Goal: Check status: Check status

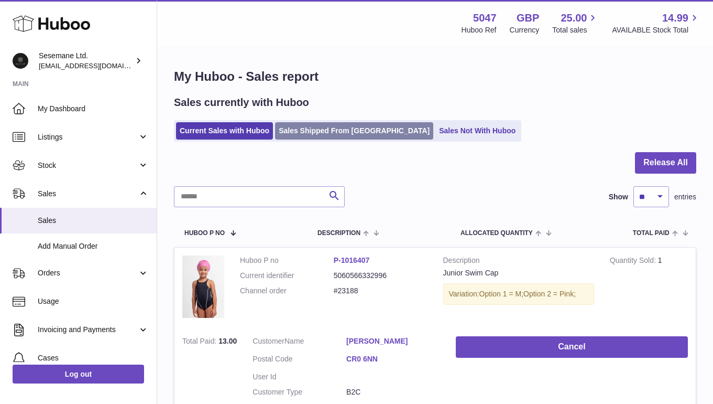
click at [313, 131] on link "Sales Shipped From [GEOGRAPHIC_DATA]" at bounding box center [354, 130] width 158 height 17
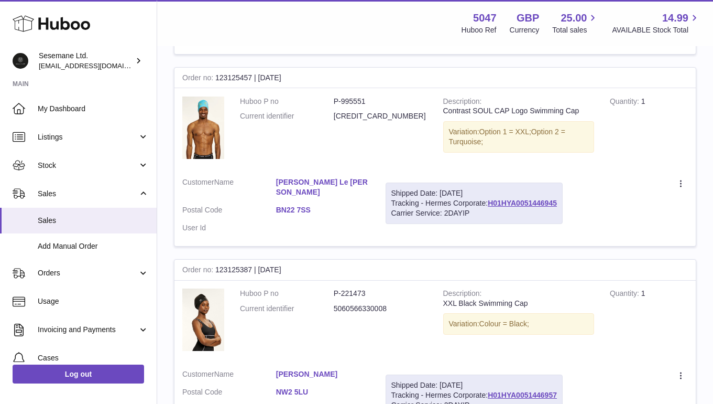
scroll to position [1445, 0]
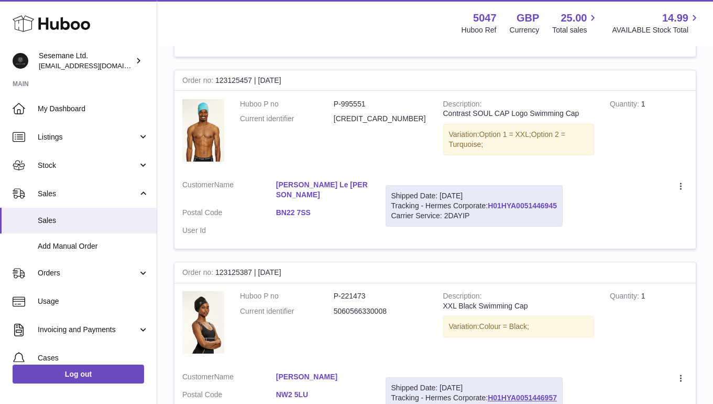
click at [528, 204] on link "H01HYA0051446945" at bounding box center [522, 205] width 69 height 8
drag, startPoint x: 392, startPoint y: 203, endPoint x: 564, endPoint y: 205, distance: 171.4
click at [563, 205] on div "Shipped Date: 20th Aug 2025 Tracking - Hermes Corporate: H01HYA0051446945 Carri…" at bounding box center [474, 205] width 177 height 41
copy div "Tracking - Hermes Corporate: H01HYA0051446945"
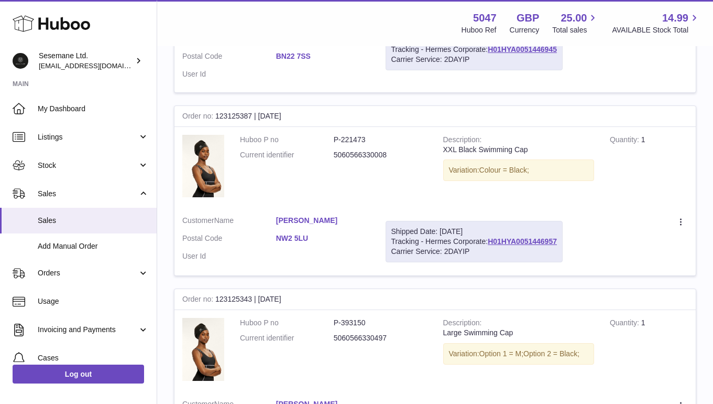
scroll to position [1603, 0]
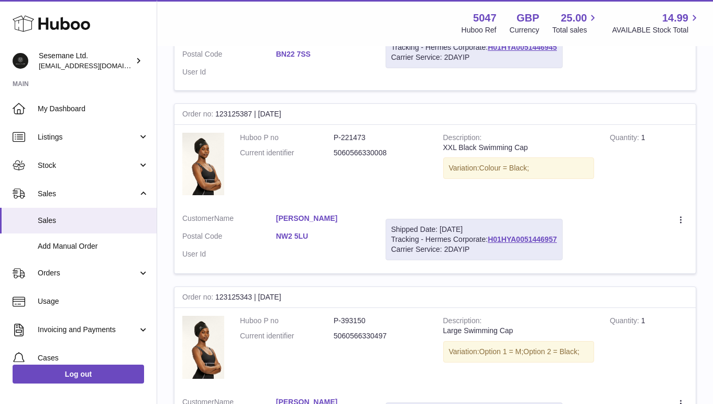
drag, startPoint x: 561, startPoint y: 231, endPoint x: 389, endPoint y: 234, distance: 171.4
click at [389, 234] on div "Shipped Date: 20th Aug 2025 Tracking - Hermes Corporate: H01HYA0051446957 Carri…" at bounding box center [474, 239] width 177 height 41
copy div "Tracking - Hermes Corporate: H01HYA0051446957"
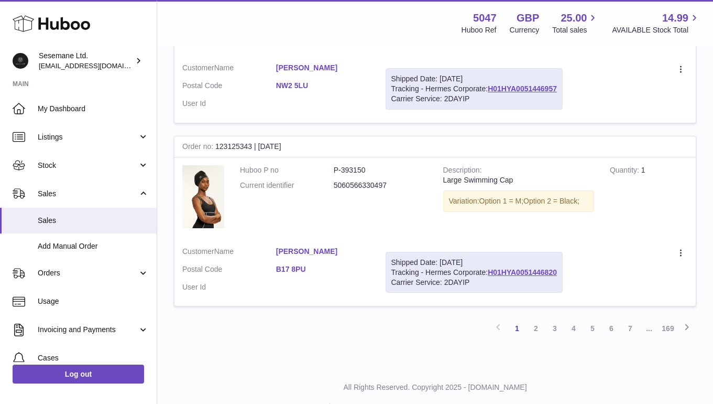
scroll to position [1769, 0]
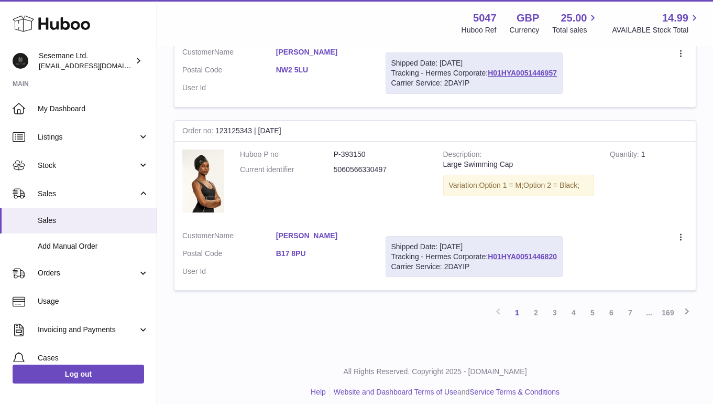
drag, startPoint x: 561, startPoint y: 248, endPoint x: 389, endPoint y: 245, distance: 171.4
click at [389, 245] on div "Shipped Date: 20th Aug 2025 Tracking - Hermes Corporate: H01HYA0051446820 Carri…" at bounding box center [474, 256] width 177 height 41
copy div "Tracking - Hermes Corporate: H01HYA0051446820"
click at [590, 76] on td "Create a ticket Duplicate Order" at bounding box center [633, 73] width 125 height 68
click at [546, 69] on link "H01HYA0051446957" at bounding box center [522, 73] width 69 height 8
